Goal: Book appointment/travel/reservation

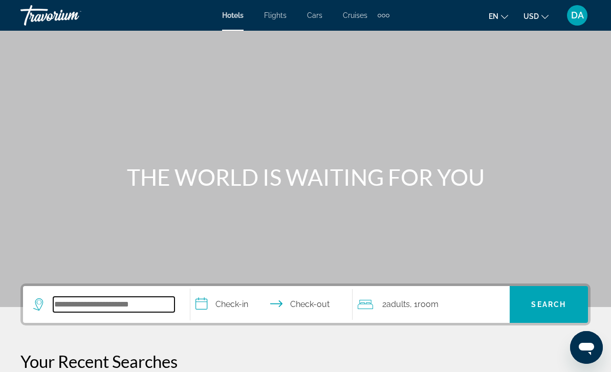
click at [134, 301] on input "Search widget" at bounding box center [113, 304] width 121 height 15
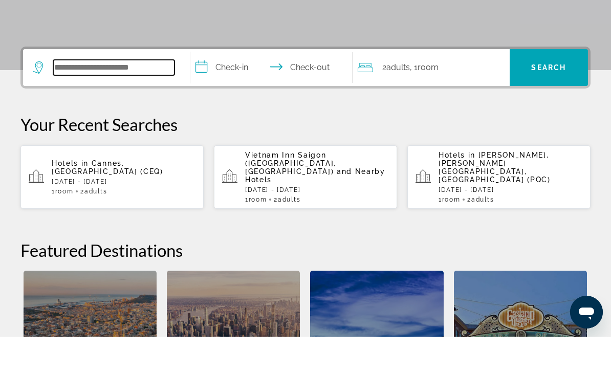
scroll to position [215, 0]
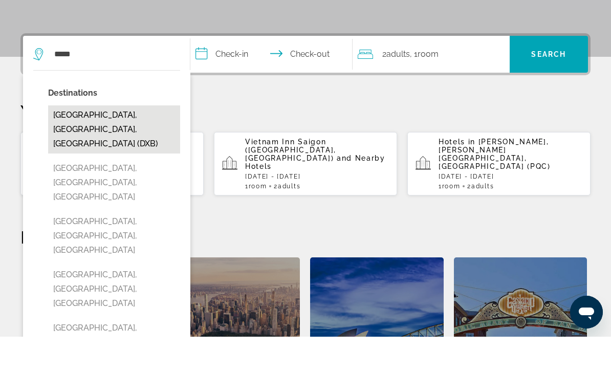
click at [110, 141] on button "[GEOGRAPHIC_DATA], [GEOGRAPHIC_DATA], [GEOGRAPHIC_DATA] (DXB)" at bounding box center [114, 165] width 132 height 48
type input "**********"
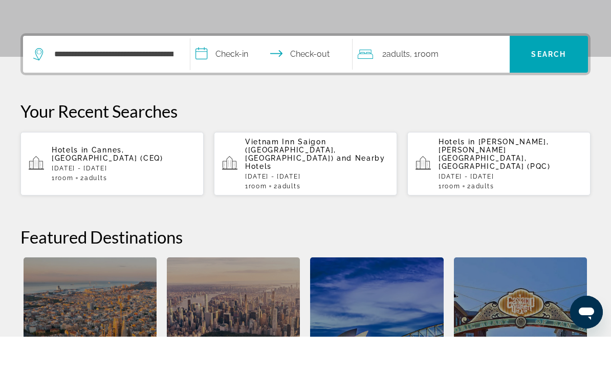
click at [234, 71] on input "**********" at bounding box center [273, 91] width 166 height 40
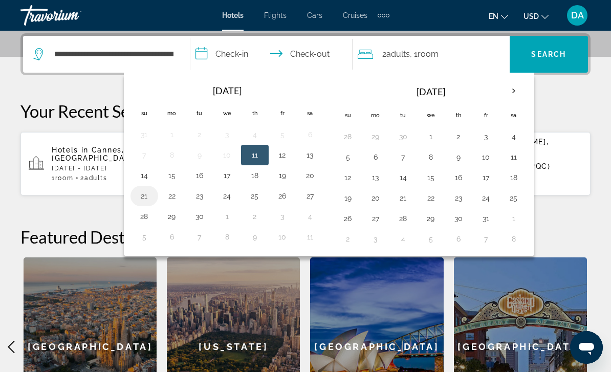
click at [144, 193] on button "21" at bounding box center [144, 196] width 16 height 14
click at [282, 199] on button "26" at bounding box center [282, 196] width 16 height 14
type input "**********"
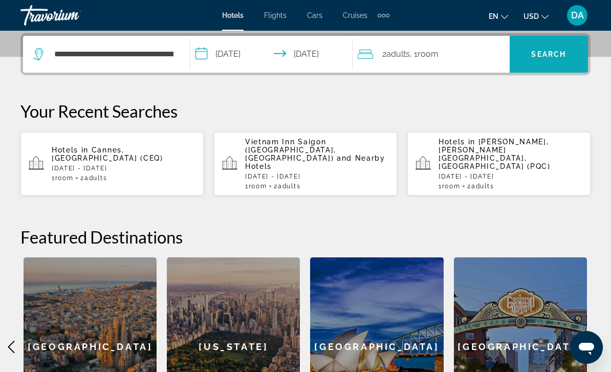
click at [546, 54] on span "Search" at bounding box center [548, 54] width 35 height 8
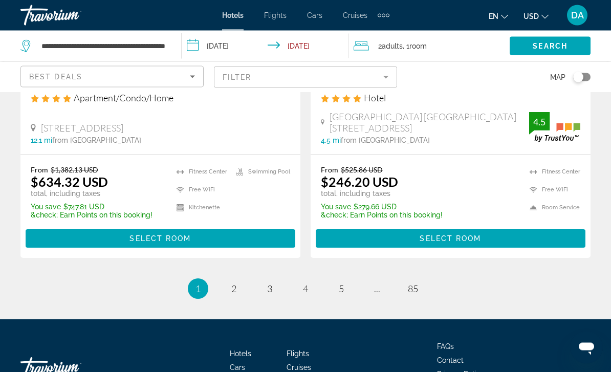
scroll to position [2165, 0]
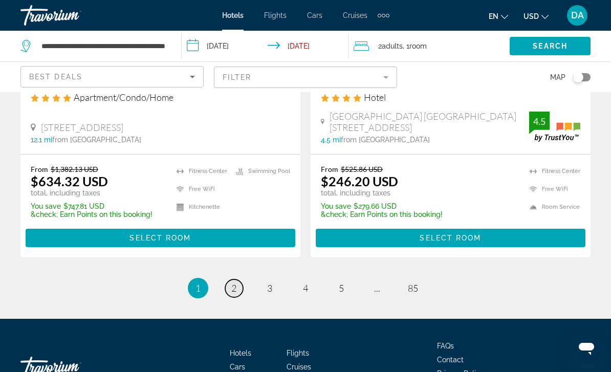
click at [236, 280] on link "page 2" at bounding box center [234, 289] width 18 height 18
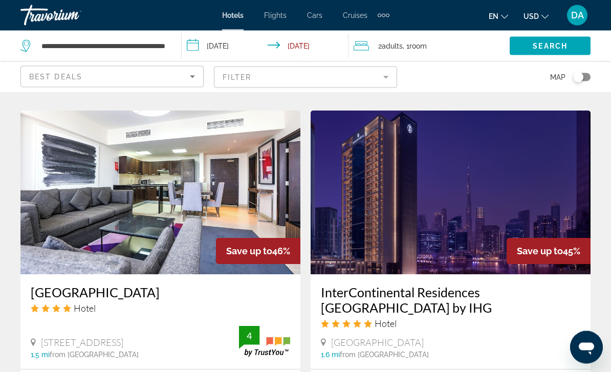
scroll to position [1178, 0]
click at [377, 79] on mat-form-field "Filter" at bounding box center [305, 78] width 183 height 22
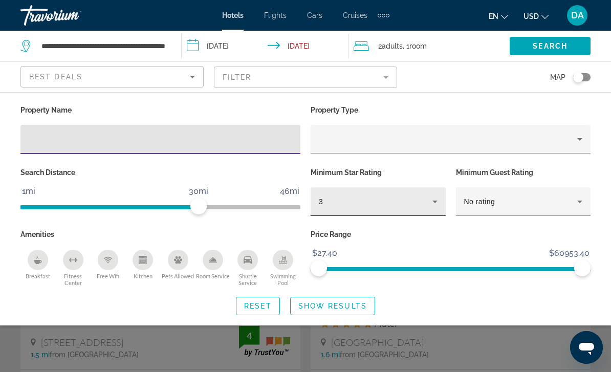
click at [432, 202] on icon "Hotel Filters" at bounding box center [435, 202] width 12 height 12
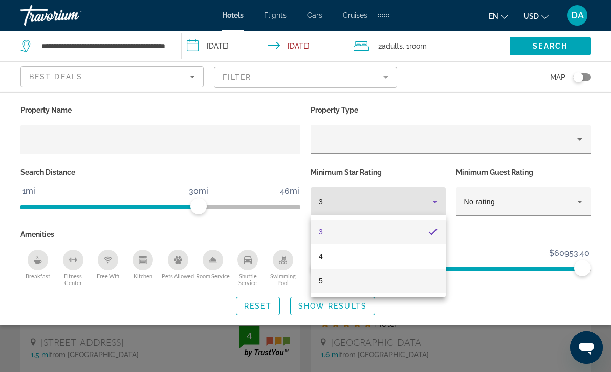
click at [421, 284] on mat-option "5" at bounding box center [378, 281] width 135 height 25
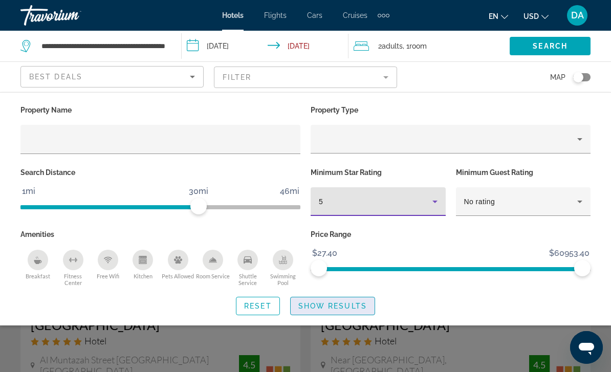
click at [354, 309] on span "Show Results" at bounding box center [332, 306] width 69 height 8
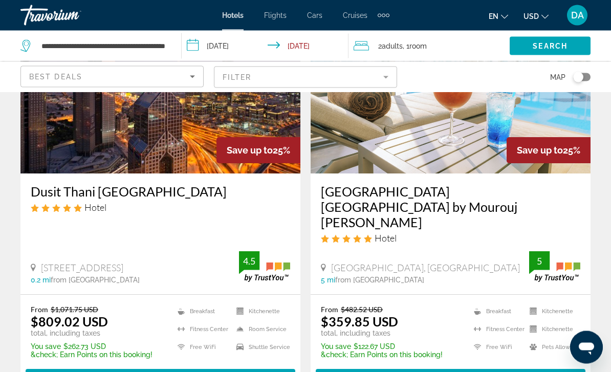
scroll to position [2159, 0]
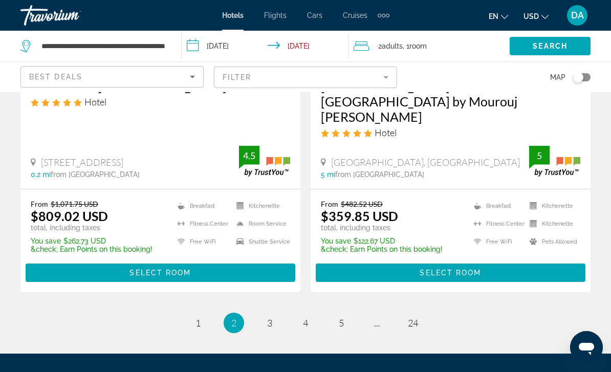
click at [259, 313] on ul "2 / 24 page 1 You're on page 2 page 3 page 4 page 5 page ... page 24" at bounding box center [305, 323] width 570 height 20
click at [275, 314] on link "page 3" at bounding box center [270, 323] width 18 height 18
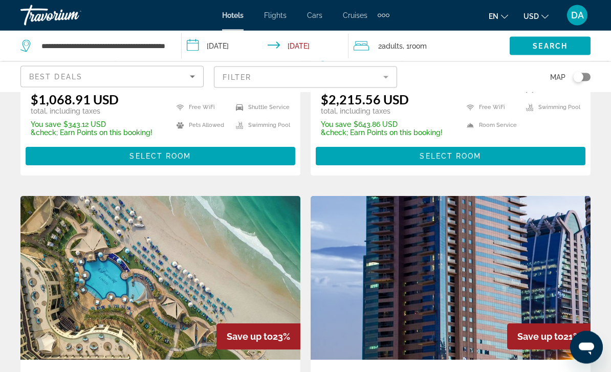
scroll to position [785, 0]
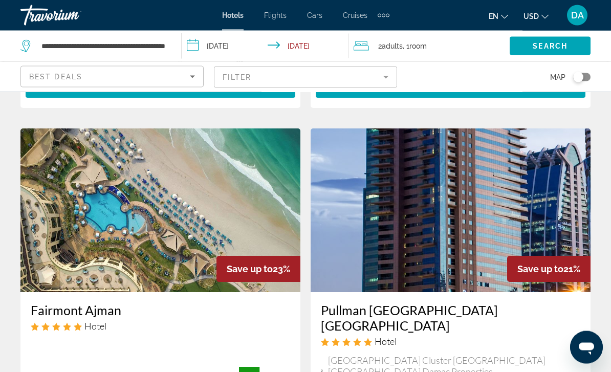
click at [381, 11] on div "Extra navigation items" at bounding box center [384, 15] width 12 height 15
click at [375, 37] on span "Activities" at bounding box center [367, 34] width 30 height 8
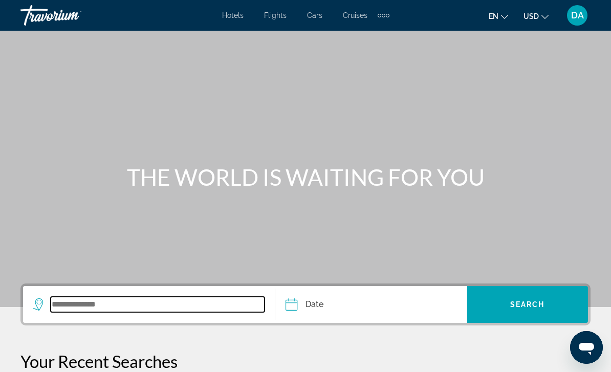
click at [132, 304] on input "Search widget" at bounding box center [158, 304] width 214 height 15
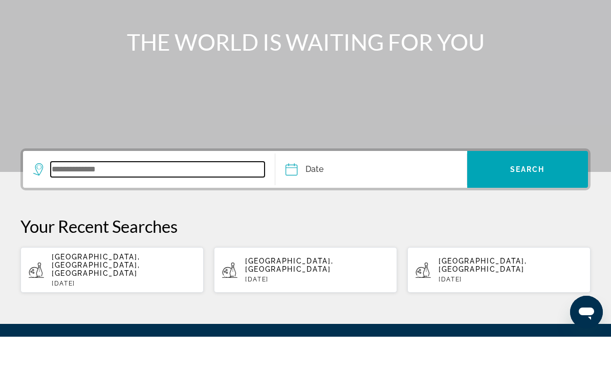
scroll to position [127, 0]
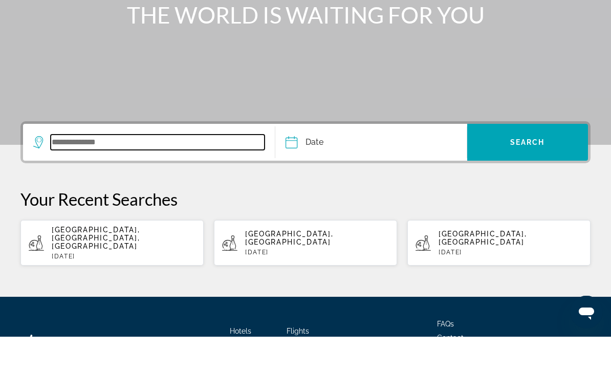
type input "*"
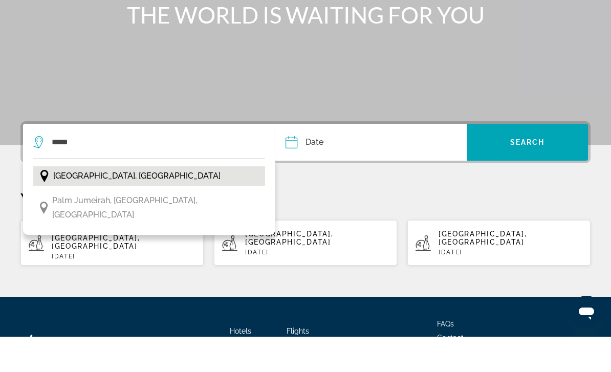
click at [179, 202] on button "[GEOGRAPHIC_DATA], [GEOGRAPHIC_DATA]" at bounding box center [149, 211] width 232 height 19
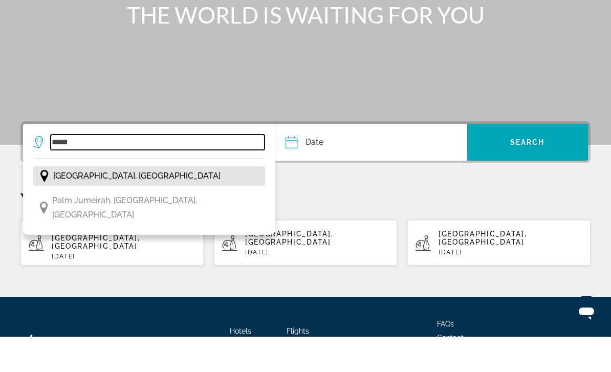
type input "**********"
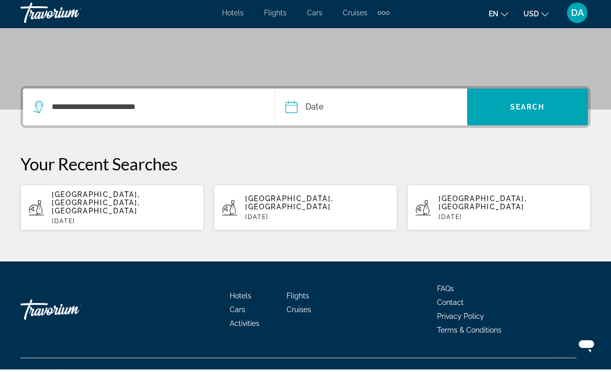
click at [360, 118] on input "Date" at bounding box center [330, 111] width 95 height 40
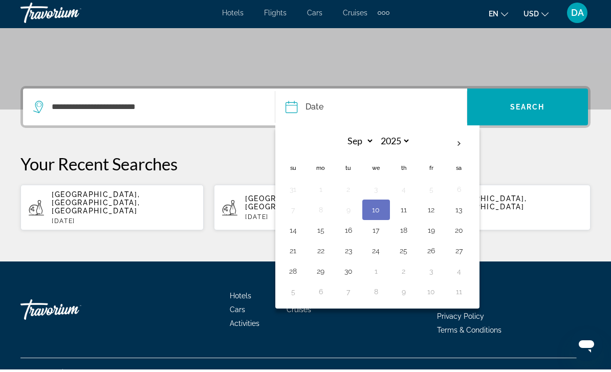
scroll to position [162, 0]
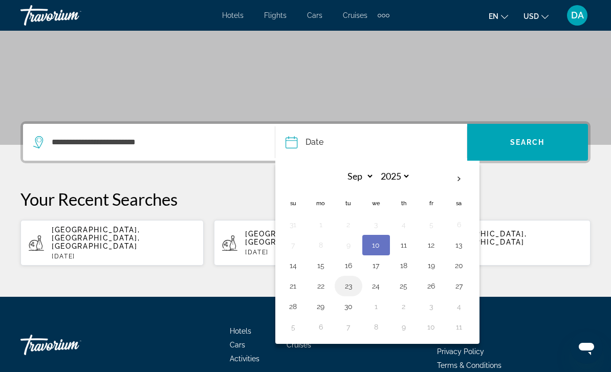
click at [351, 292] on button "23" at bounding box center [348, 286] width 16 height 14
type input "**********"
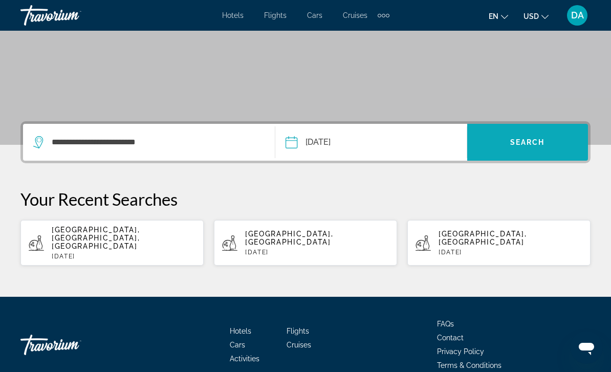
click at [538, 153] on span "Search widget" at bounding box center [527, 142] width 121 height 25
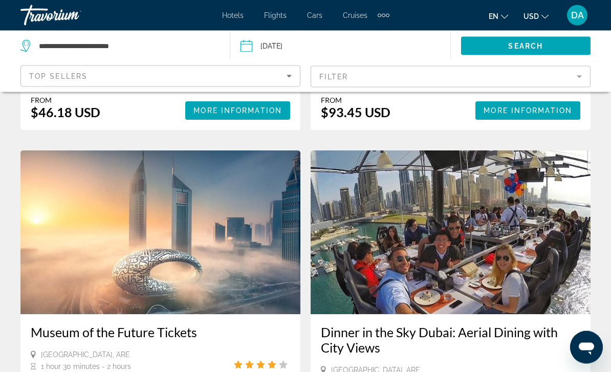
scroll to position [1625, 0]
